Goal: Task Accomplishment & Management: Manage account settings

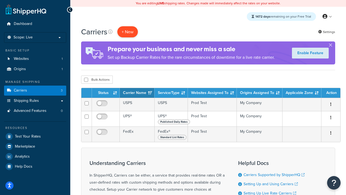
click at [128, 32] on button "+ New" at bounding box center [127, 31] width 21 height 11
click at [86, 79] on input "checkbox" at bounding box center [86, 80] width 4 height 4
checkbox input "true"
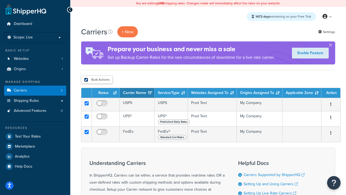
checkbox input "true"
click at [0, 0] on button "Delete" at bounding box center [0, 0] width 0 height 0
